Goal: Information Seeking & Learning: Learn about a topic

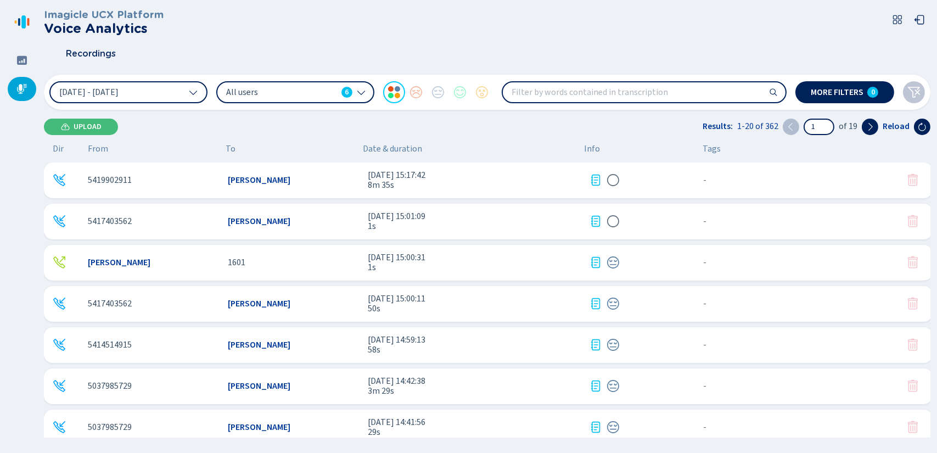
click at [254, 182] on span "[PERSON_NAME]" at bounding box center [259, 180] width 63 height 10
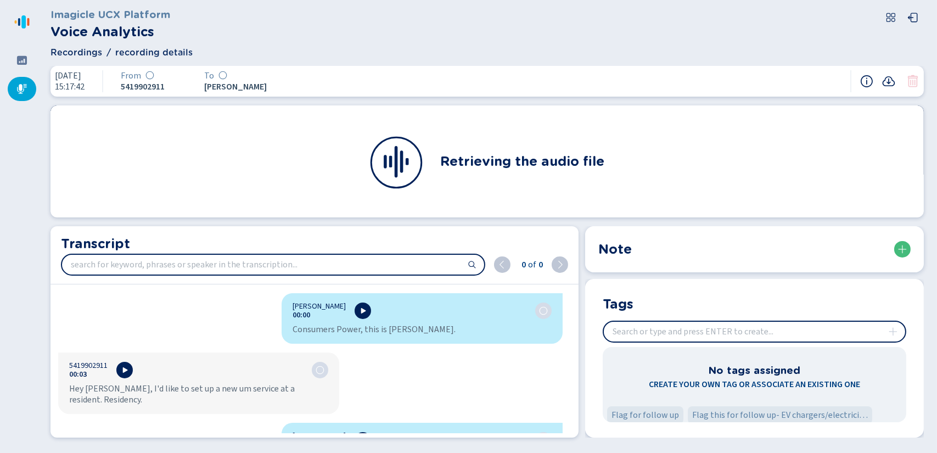
click at [222, 298] on div "[PERSON_NAME] 00:00 Consumers Power, this is [PERSON_NAME]. 5419902911 00:03 He…" at bounding box center [311, 363] width 520 height 140
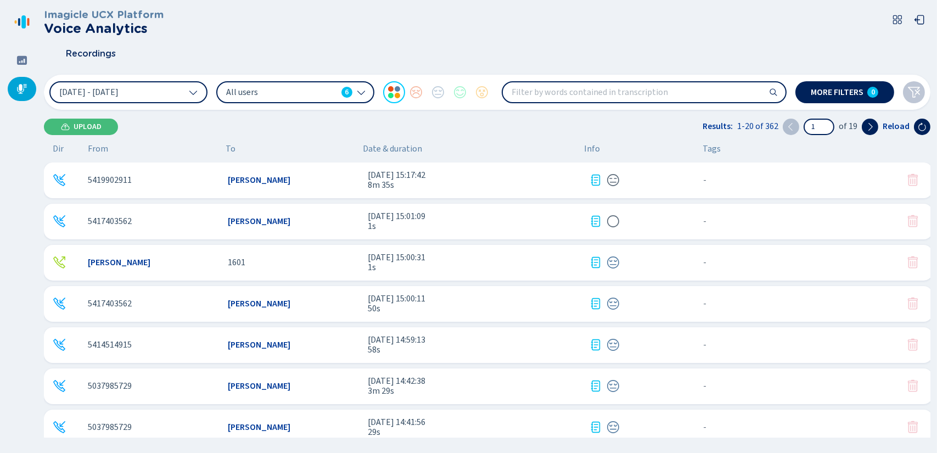
click at [568, 88] on input "search" at bounding box center [644, 92] width 283 height 20
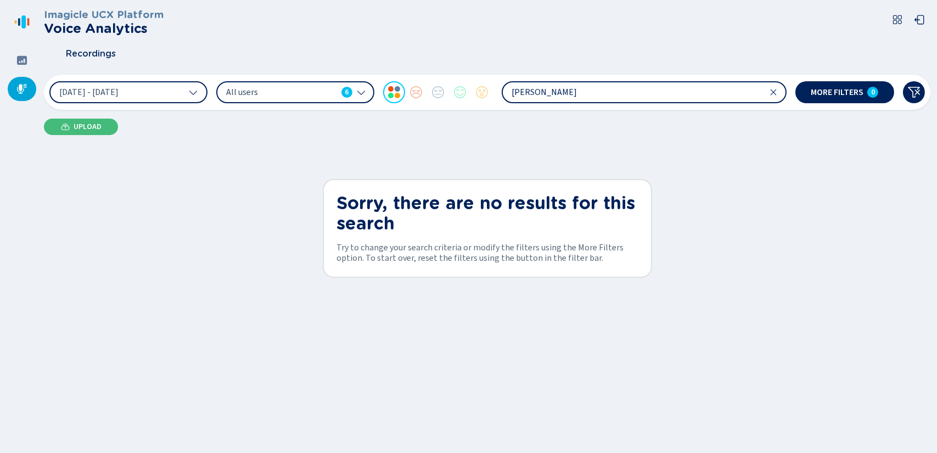
click at [568, 88] on input "[PERSON_NAME]" at bounding box center [644, 92] width 283 height 20
type input "F"
type input "P"
type input "peak"
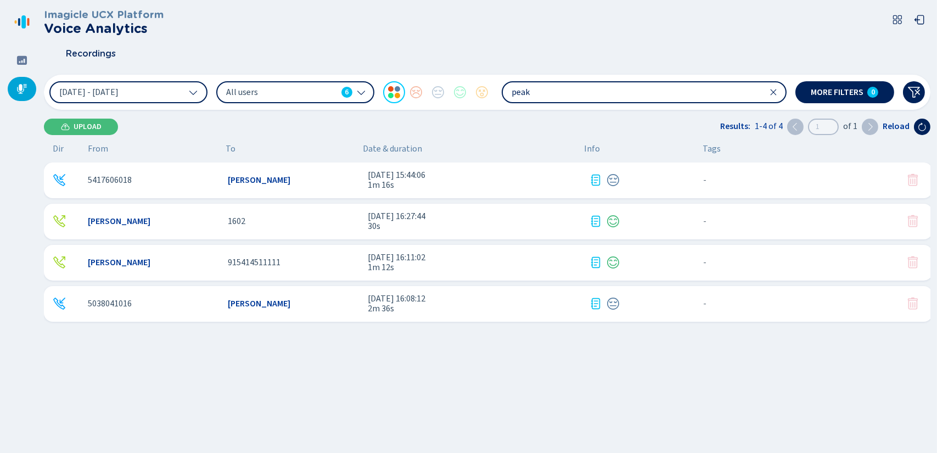
click at [380, 180] on span "1m 16s" at bounding box center [474, 185] width 212 height 10
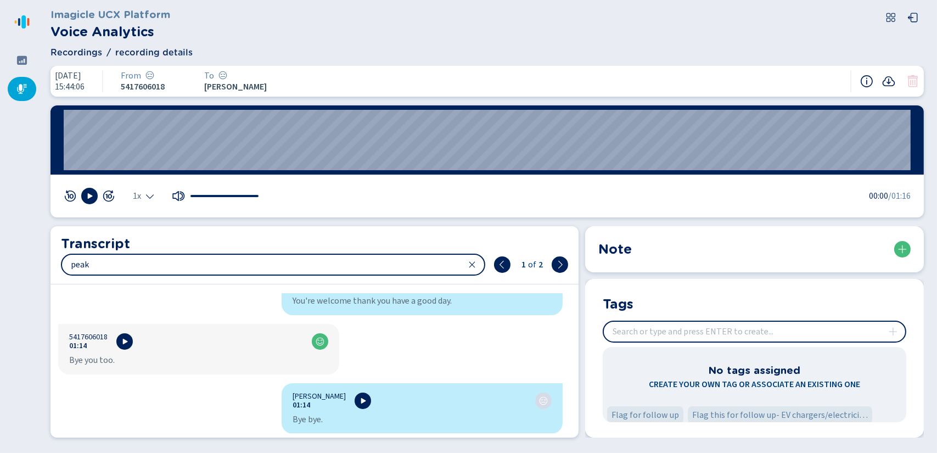
scroll to position [1495, 0]
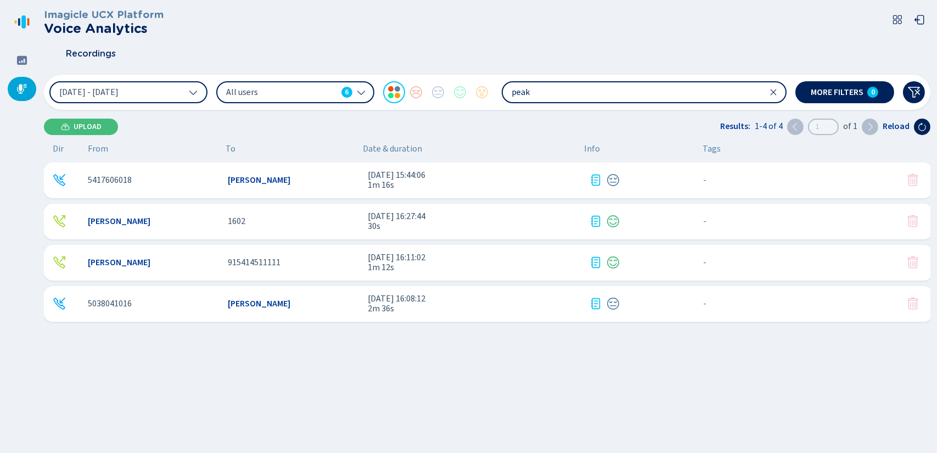
click at [380, 223] on span "30s" at bounding box center [474, 226] width 212 height 10
click at [391, 259] on span "[DATE] 16:11:02" at bounding box center [474, 258] width 212 height 10
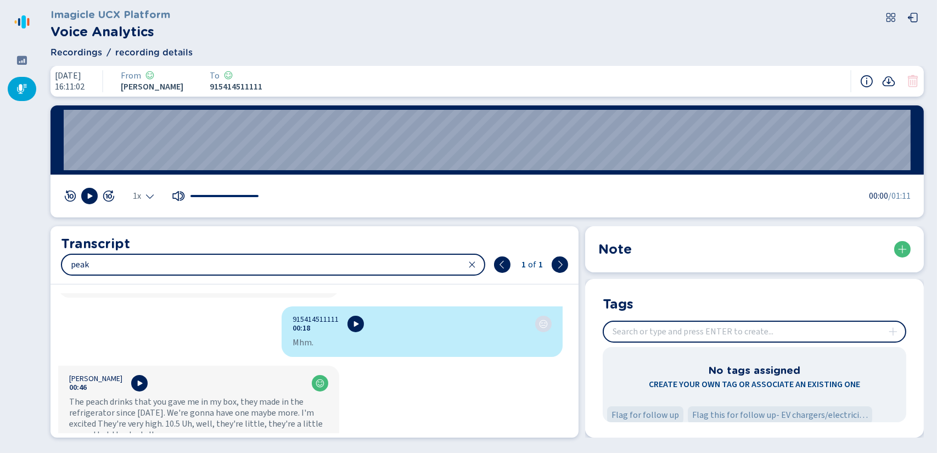
scroll to position [250, 0]
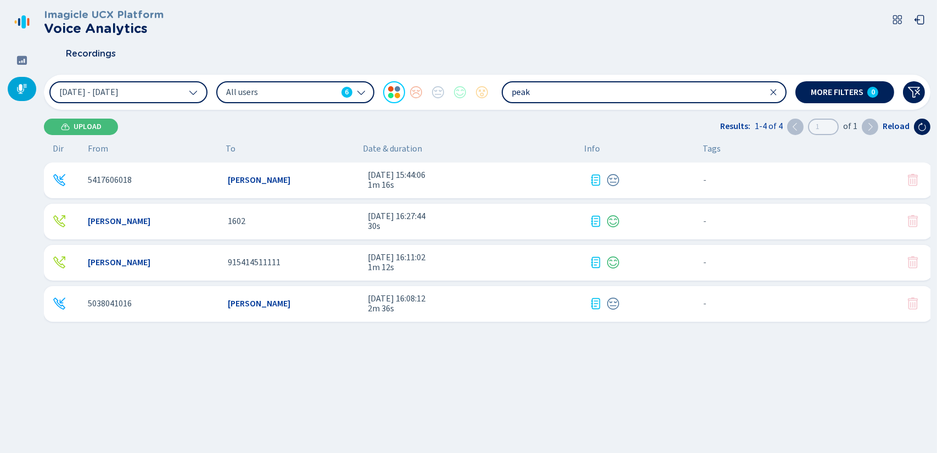
click at [377, 302] on span "[DATE] 16:08:12" at bounding box center [474, 299] width 212 height 10
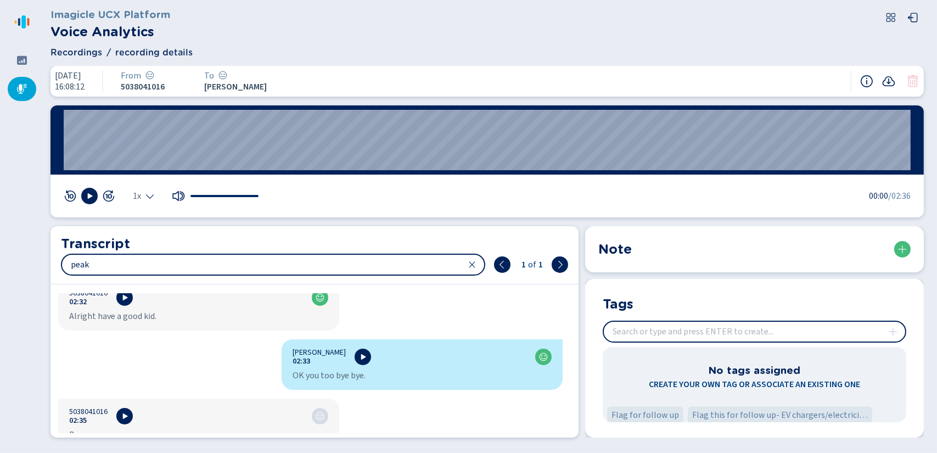
scroll to position [1935, 0]
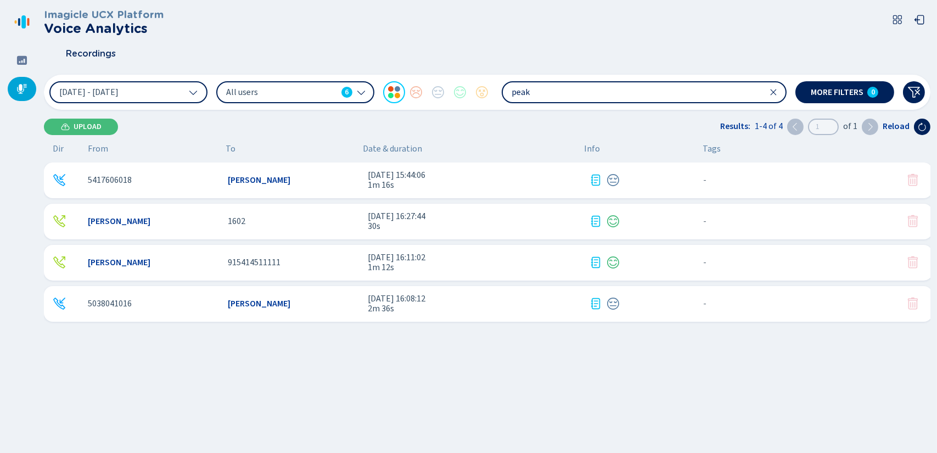
click at [533, 88] on input "peak" at bounding box center [644, 92] width 283 height 20
type input "p"
type input "internet"
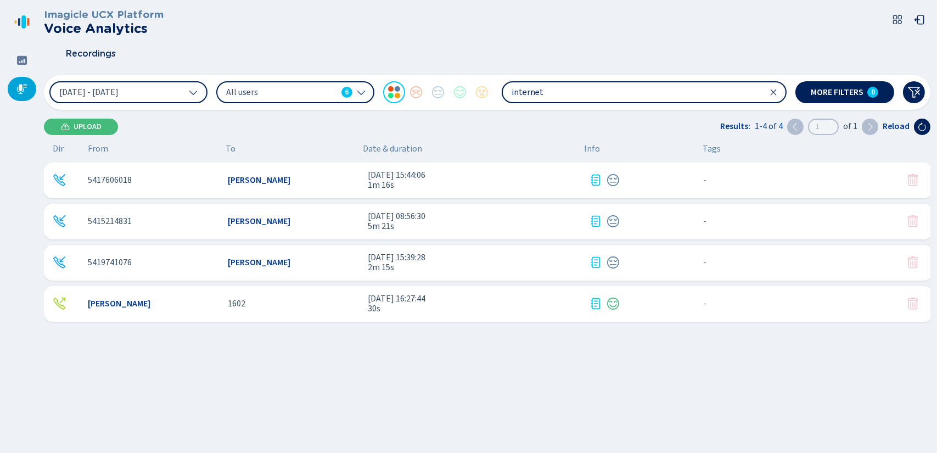
click at [366, 181] on div "5417606018 [PERSON_NAME] [DATE] 15:44:06 1m 16s - {{hiddenTagsCount}} more" at bounding box center [488, 180] width 889 height 36
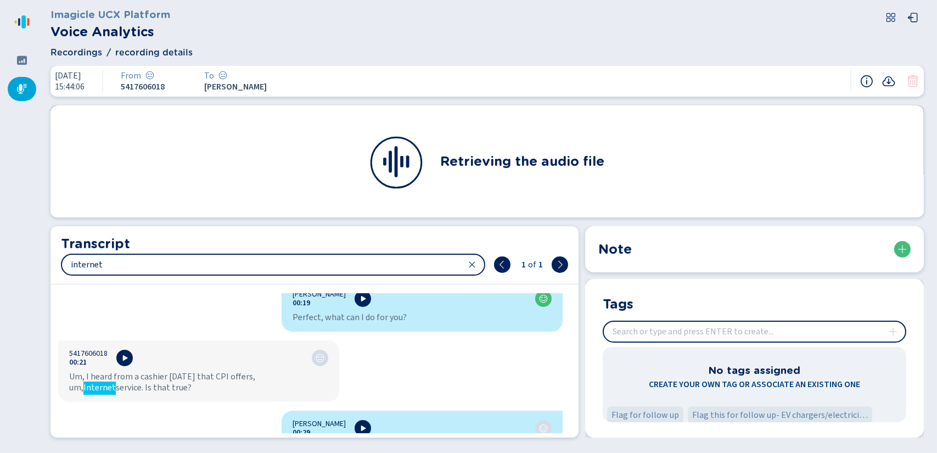
scroll to position [491, 0]
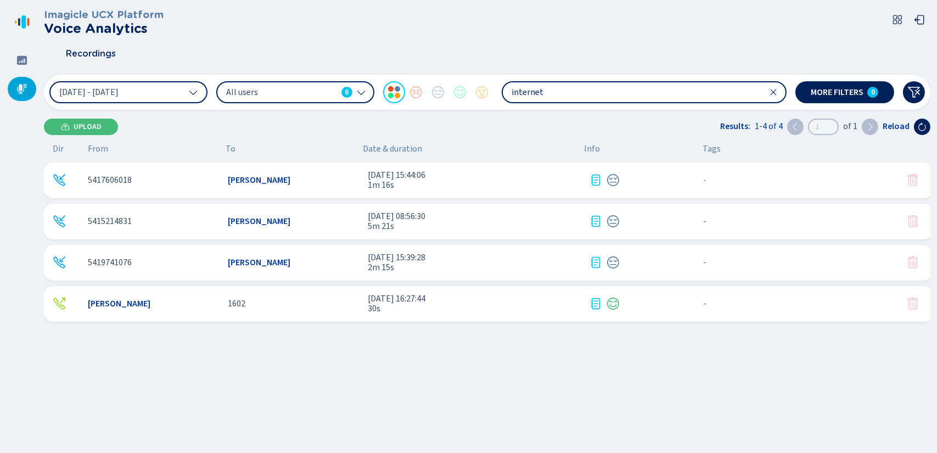
click at [387, 225] on span "5m 21s" at bounding box center [474, 226] width 212 height 10
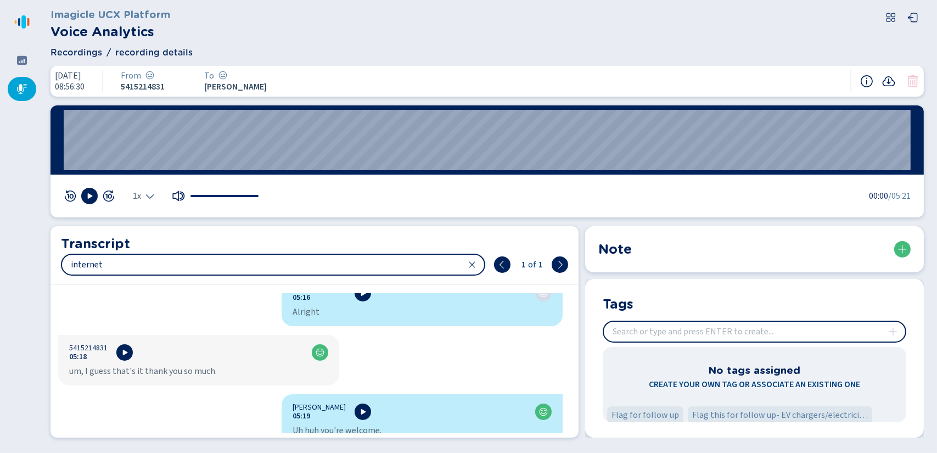
scroll to position [3520, 0]
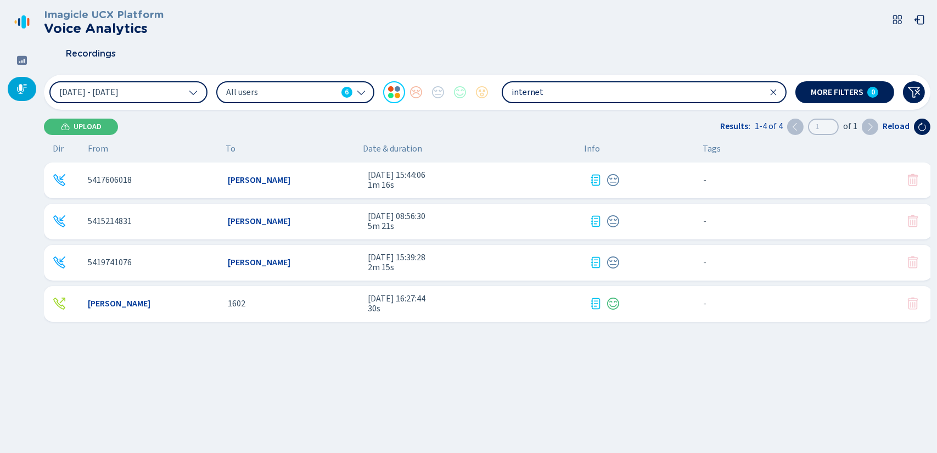
click at [382, 265] on span "2m 15s" at bounding box center [474, 267] width 212 height 10
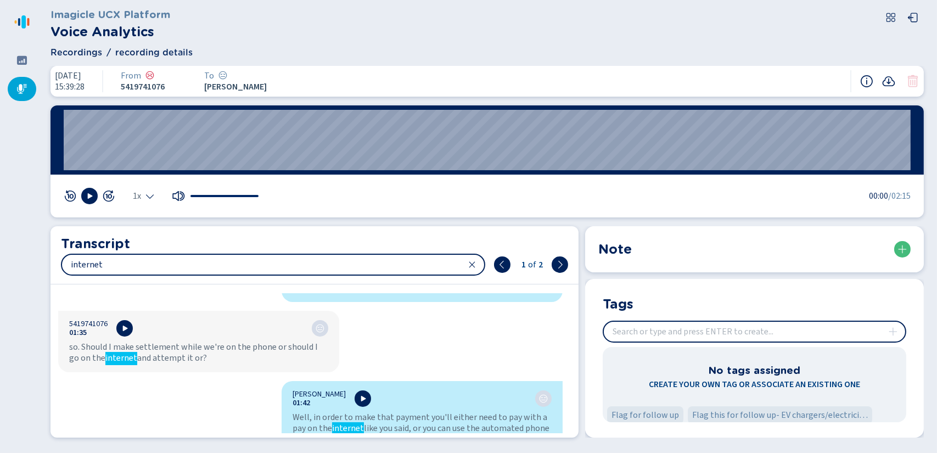
scroll to position [1097, 0]
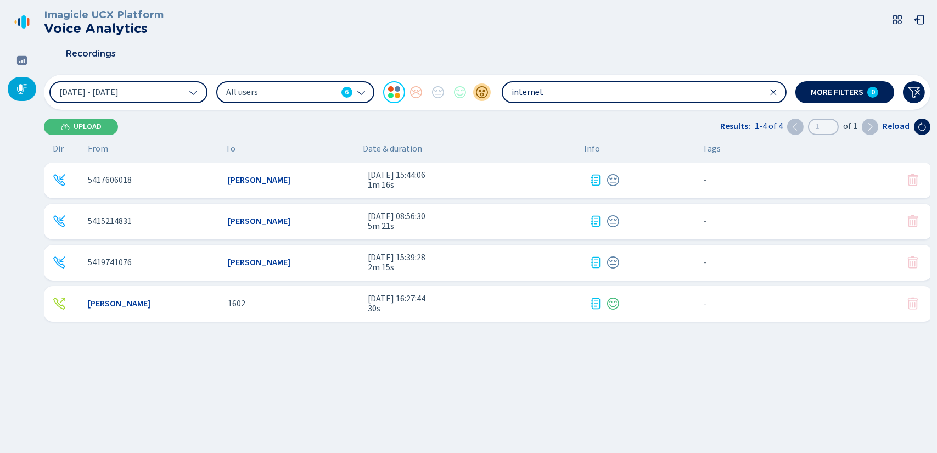
drag, startPoint x: 547, startPoint y: 93, endPoint x: 485, endPoint y: 91, distance: 61.5
click at [485, 91] on div "[DATE] - [DATE] All users 6 internet" at bounding box center [417, 92] width 737 height 22
click at [195, 93] on icon at bounding box center [193, 93] width 8 height 4
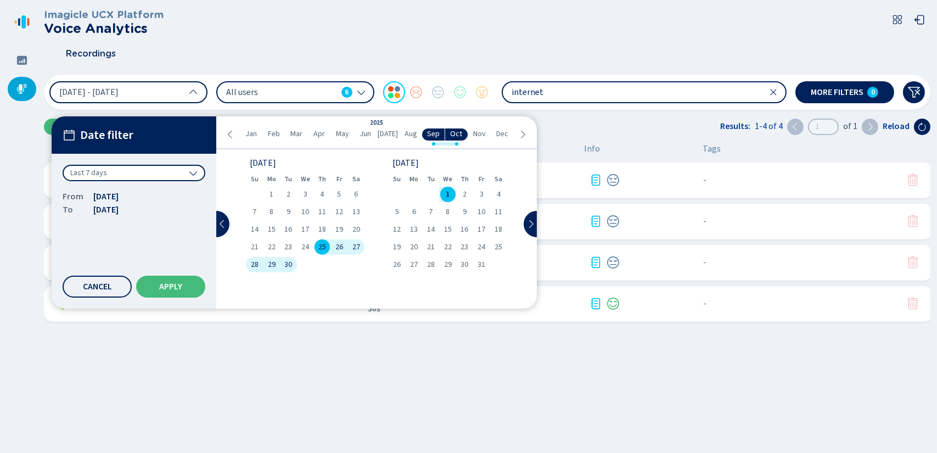
click at [196, 176] on icon at bounding box center [193, 173] width 9 height 9
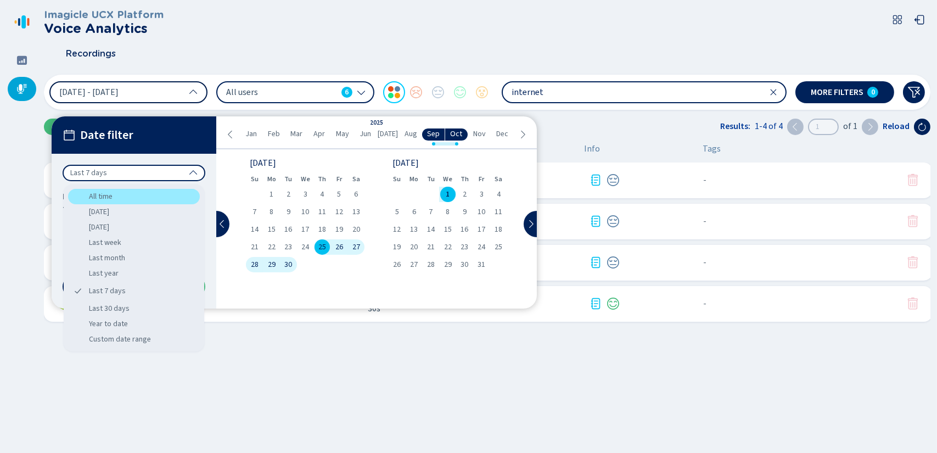
click at [148, 198] on div "All time" at bounding box center [134, 196] width 132 height 15
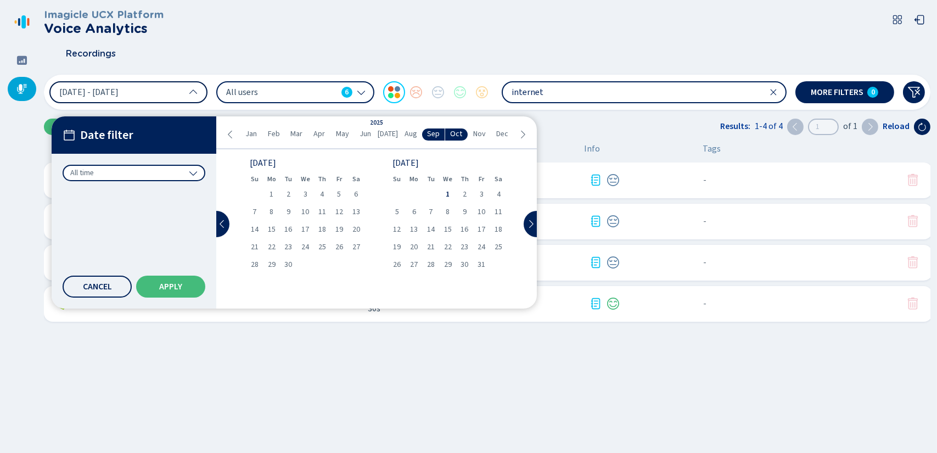
click at [548, 93] on input "internet" at bounding box center [644, 92] width 283 height 20
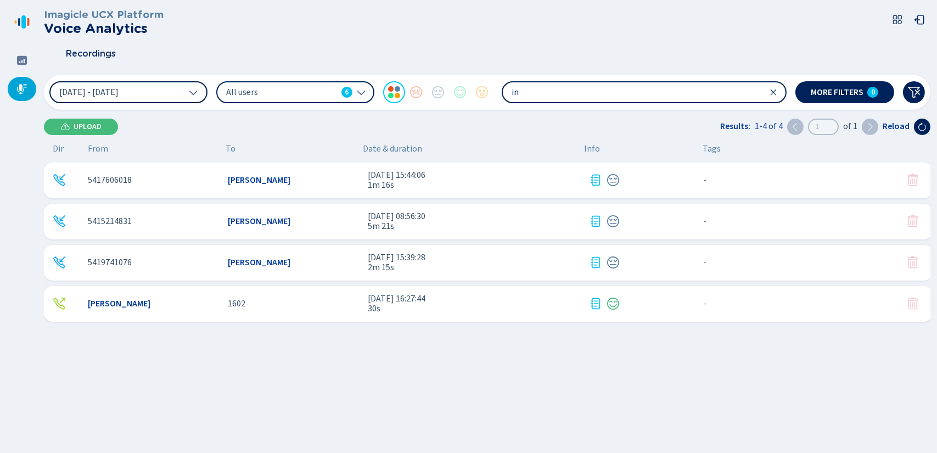
type input "i"
type input "[PERSON_NAME]"
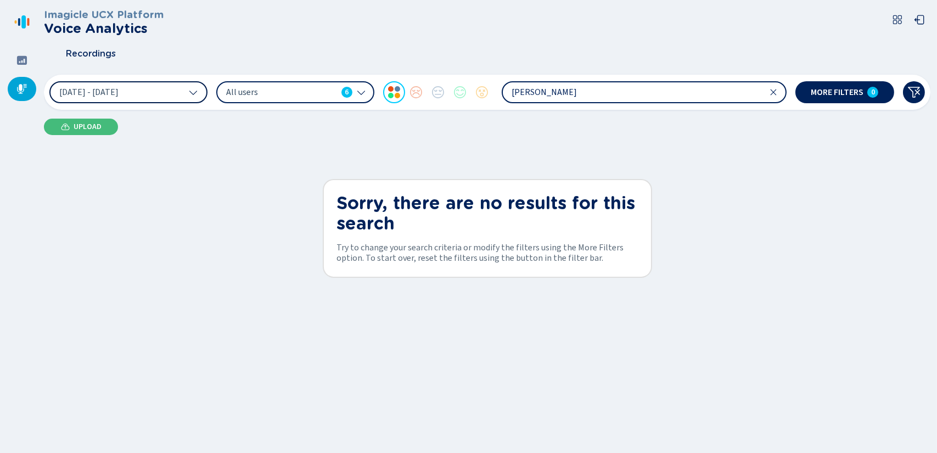
click at [274, 227] on div "Imagicle UCX Platform Voice Analytics Recordings [DATE] - [DATE] All users 6 [P…" at bounding box center [487, 223] width 887 height 446
